Goal: Navigation & Orientation: Find specific page/section

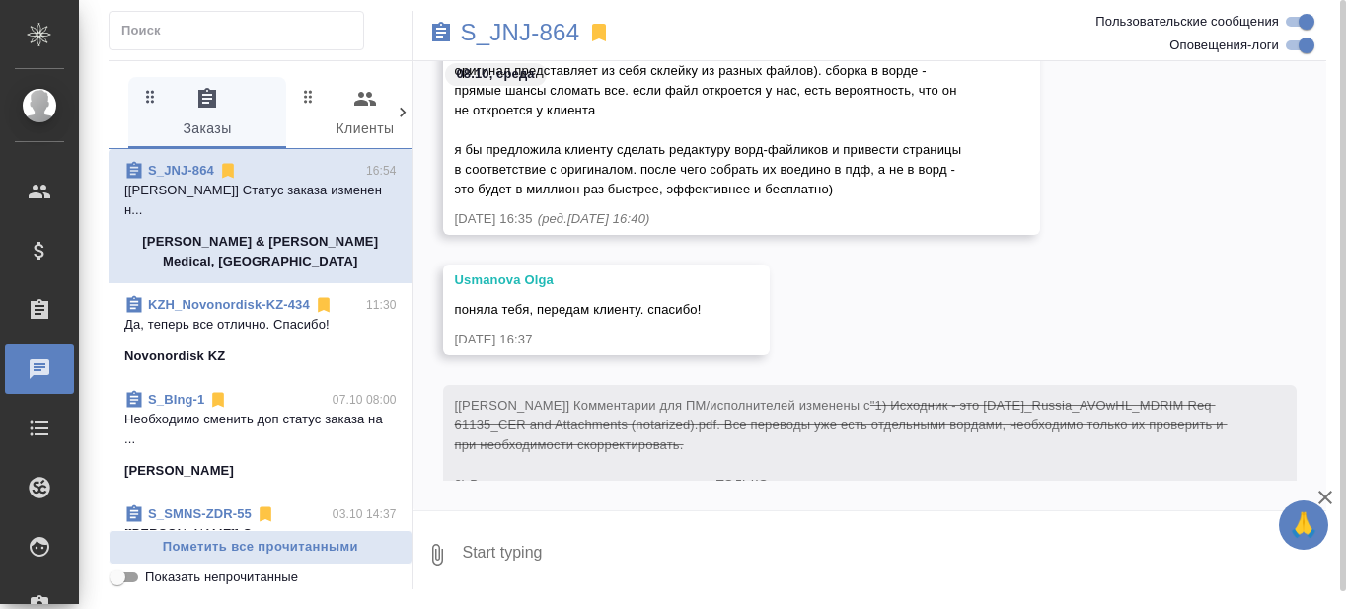
scroll to position [4689, 0]
